Goal: Task Accomplishment & Management: Manage account settings

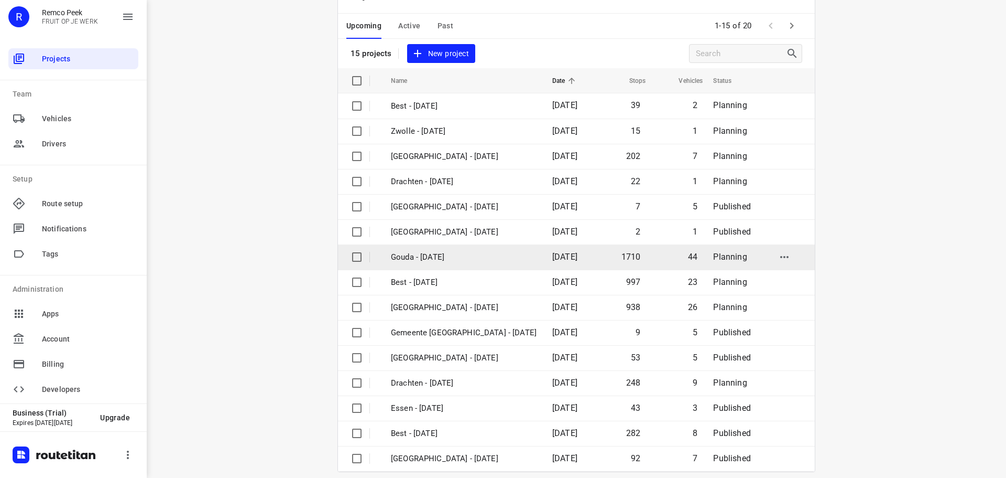
scroll to position [52, 0]
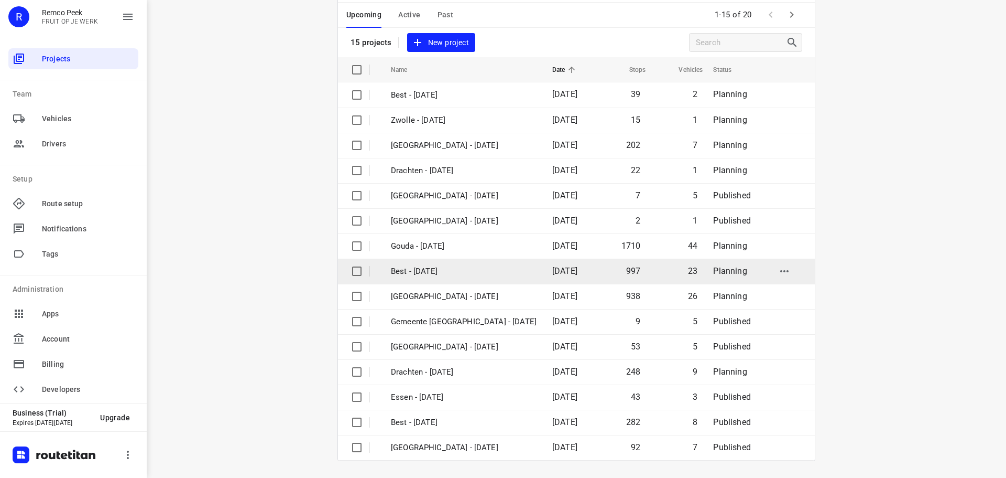
click at [447, 270] on p "Best - [DATE]" at bounding box center [464, 271] width 146 height 12
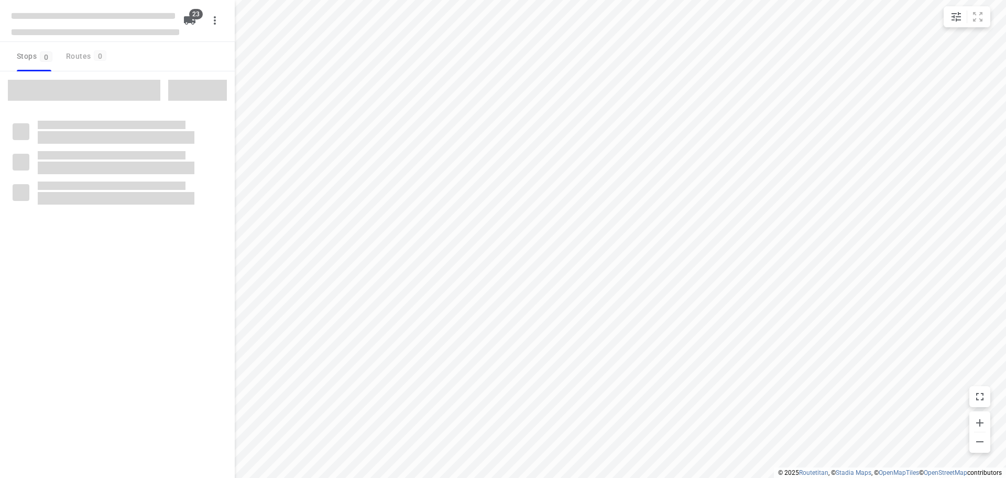
type input "distance"
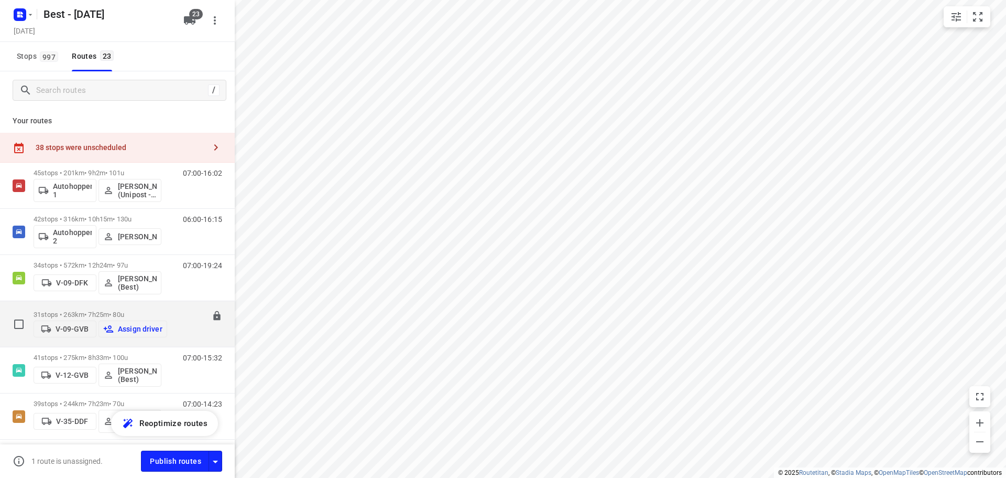
click at [186, 332] on div "06:00-13:25" at bounding box center [196, 326] width 52 height 32
click at [51, 310] on p "31 stops • 263km • 7h25m • 80u" at bounding box center [101, 314] width 134 height 8
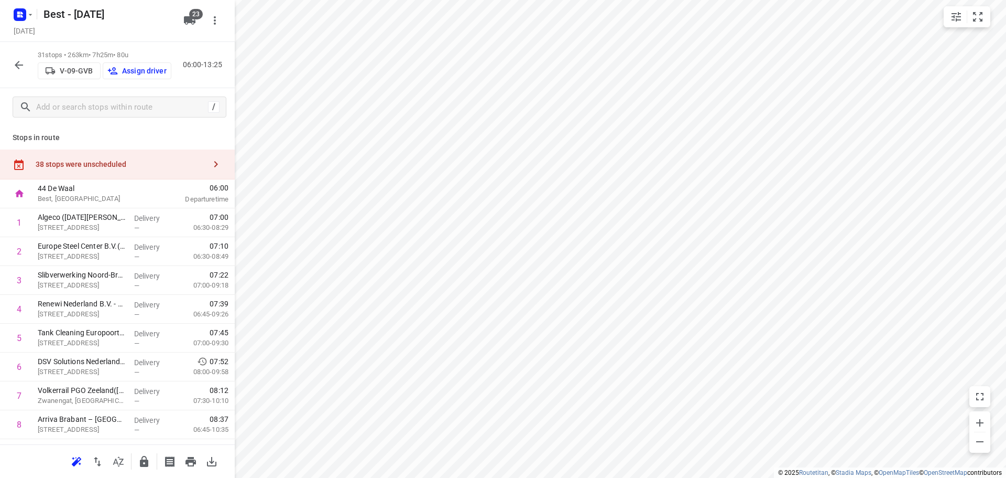
click at [136, 69] on p "Assign driver" at bounding box center [144, 71] width 45 height 8
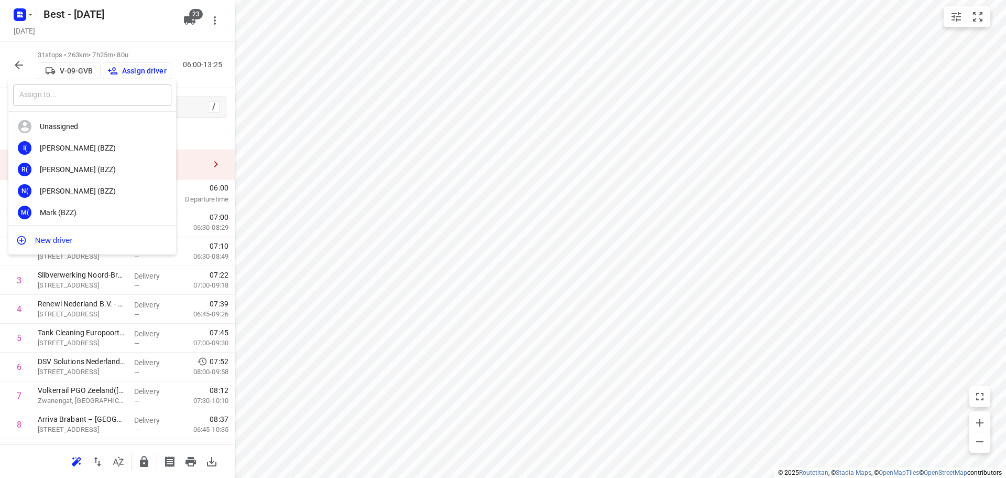
click at [135, 98] on input "text" at bounding box center [92, 94] width 158 height 21
type input "[PERSON_NAME]"
click at [106, 163] on div "JH [PERSON_NAME] (ZZP - Best)" at bounding box center [92, 168] width 168 height 21
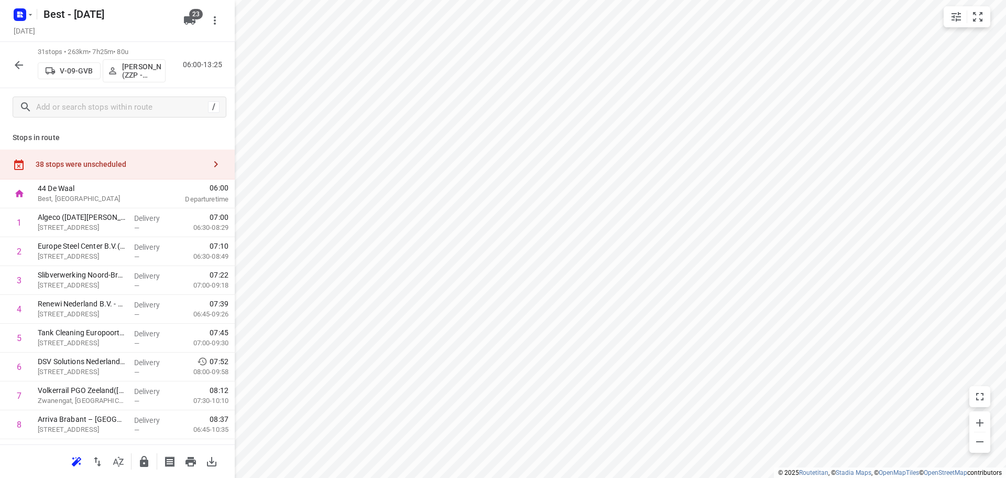
click at [15, 64] on icon "button" at bounding box center [19, 65] width 8 height 8
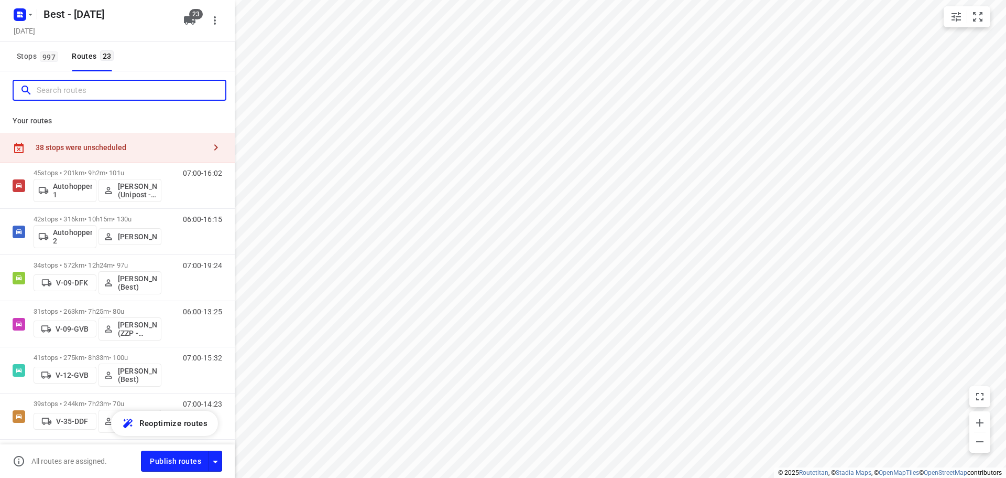
drag, startPoint x: 85, startPoint y: 95, endPoint x: 74, endPoint y: 91, distance: 11.8
click at [84, 95] on input "Search routes" at bounding box center [131, 90] width 189 height 16
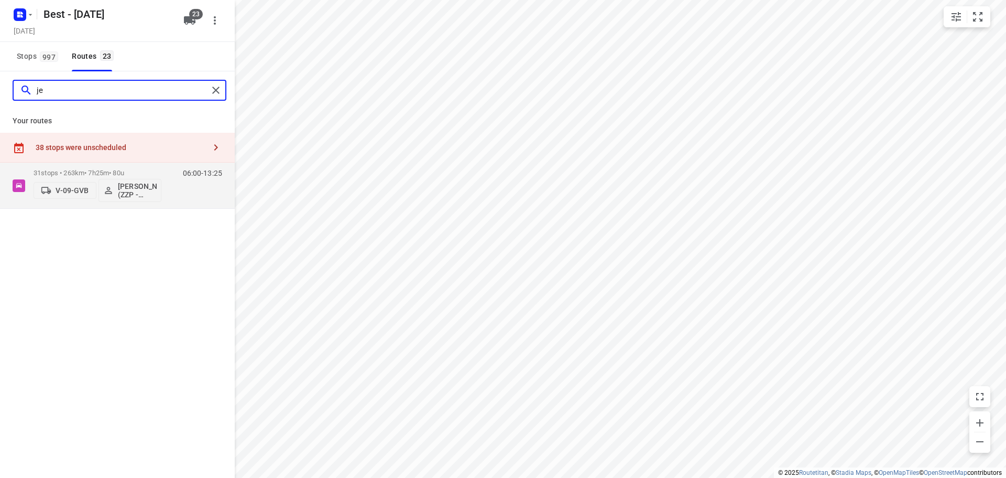
type input "j"
